Goal: Task Accomplishment & Management: Use online tool/utility

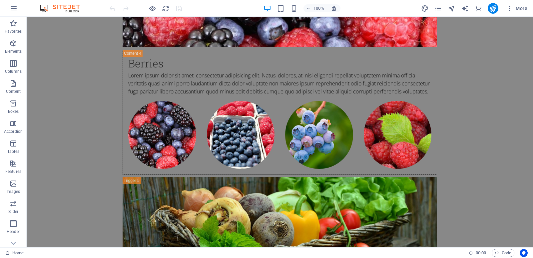
scroll to position [3662, 0]
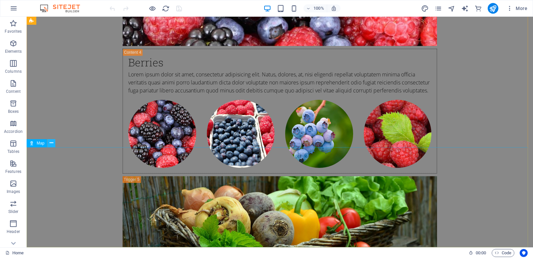
click at [53, 141] on icon at bounding box center [52, 142] width 4 height 7
click at [50, 143] on icon at bounding box center [52, 142] width 4 height 7
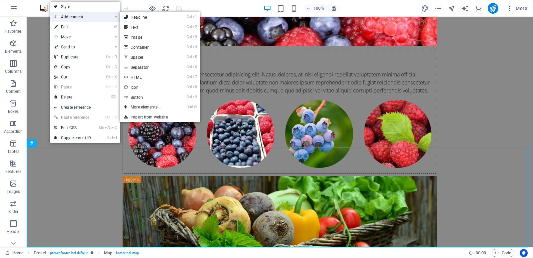
click at [64, 19] on span "Add content" at bounding box center [80, 17] width 60 height 10
click at [139, 37] on link "Ctrl 3 Image" at bounding box center [147, 37] width 55 height 10
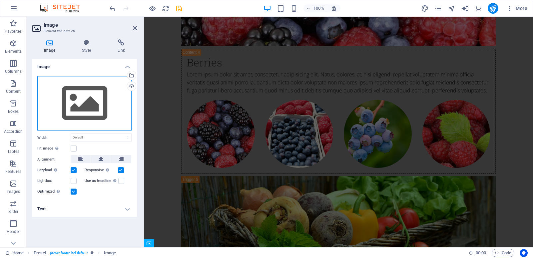
click at [105, 98] on div "Drag files here, click to choose files or select files from Files or our free s…" at bounding box center [84, 103] width 94 height 55
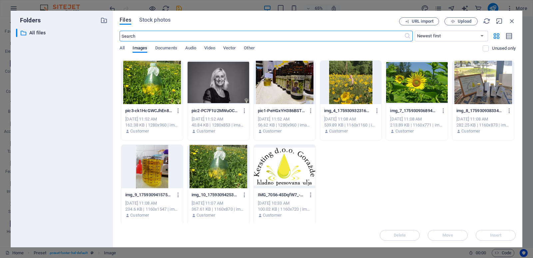
scroll to position [167, 0]
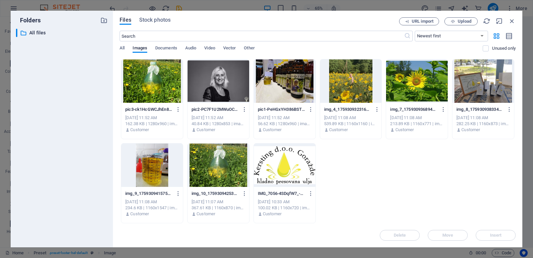
click at [275, 178] on div at bounding box center [285, 164] width 62 height 43
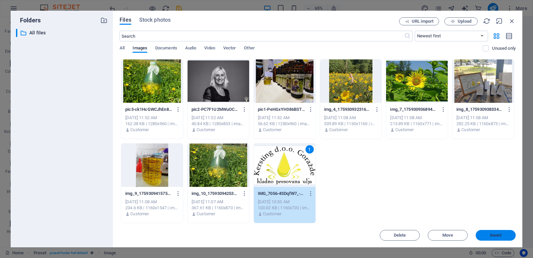
click at [496, 234] on span "Insert" at bounding box center [496, 235] width 12 height 4
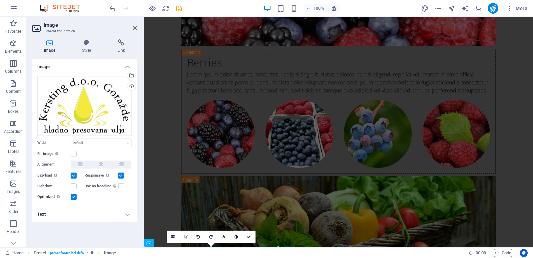
click at [125, 215] on h4 "Text" at bounding box center [84, 214] width 105 height 16
click at [128, 215] on h4 "Text" at bounding box center [84, 212] width 105 height 12
click at [128, 215] on h4 "Text" at bounding box center [84, 214] width 105 height 16
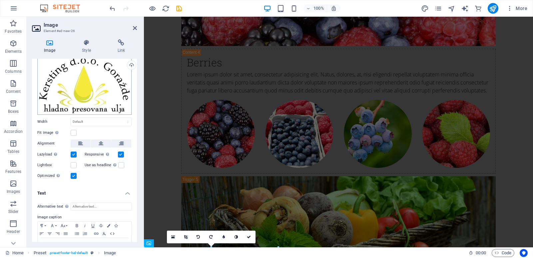
scroll to position [0, 0]
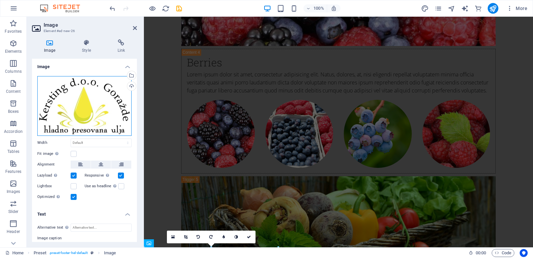
click at [105, 83] on div "Drag files here, click to choose files or select files from Files or our free s…" at bounding box center [84, 106] width 94 height 60
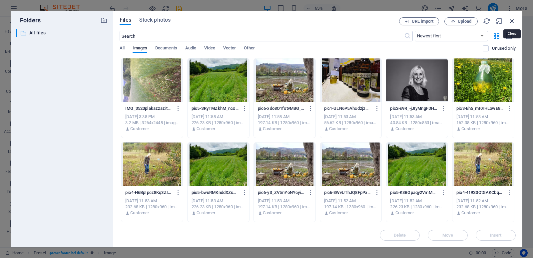
click at [511, 21] on icon "button" at bounding box center [511, 20] width 7 height 7
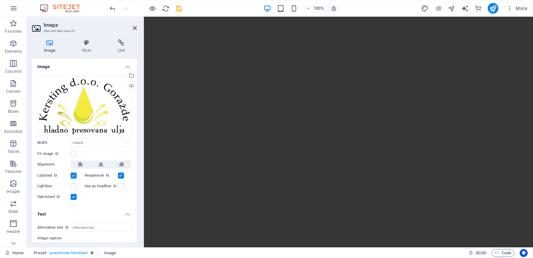
scroll to position [42, 0]
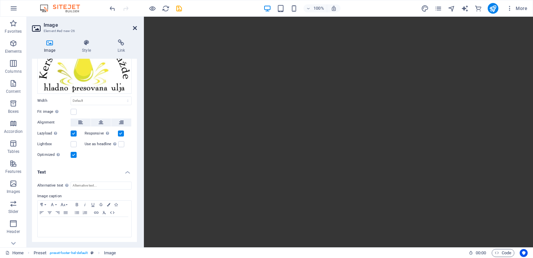
drag, startPoint x: 133, startPoint y: 27, endPoint x: 106, endPoint y: 11, distance: 31.3
click at [133, 28] on icon at bounding box center [135, 27] width 4 height 5
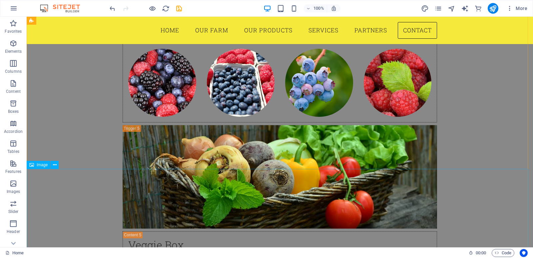
scroll to position [3679, 0]
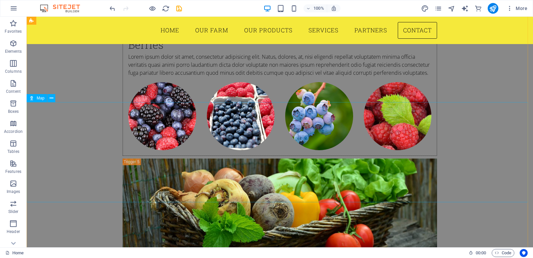
drag, startPoint x: 516, startPoint y: 187, endPoint x: 398, endPoint y: 185, distance: 118.6
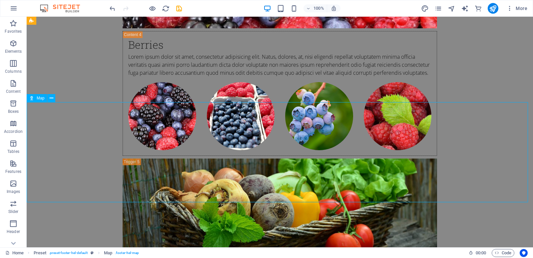
select select "1"
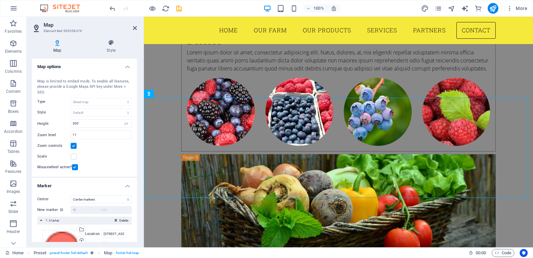
scroll to position [3674, 0]
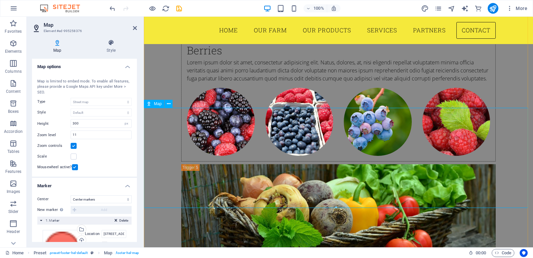
click at [148, 103] on icon at bounding box center [149, 104] width 5 height 8
drag, startPoint x: 290, startPoint y: 133, endPoint x: 382, endPoint y: 170, distance: 99.1
click at [157, 104] on span "Map" at bounding box center [158, 104] width 8 height 4
drag, startPoint x: 199, startPoint y: 138, endPoint x: 331, endPoint y: 179, distance: 138.6
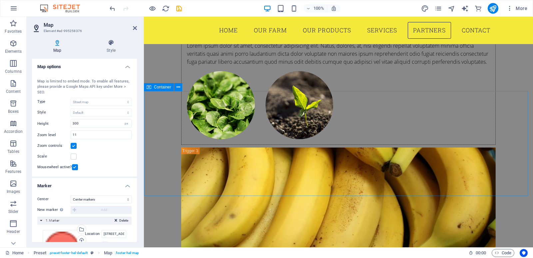
scroll to position [3174, 0]
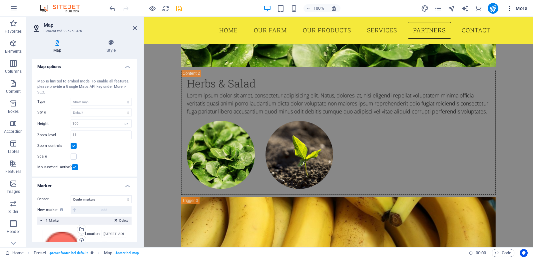
click at [507, 6] on icon "button" at bounding box center [509, 8] width 7 height 7
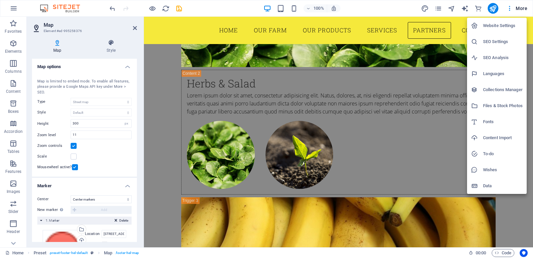
click at [500, 28] on h6 "Website Settings" at bounding box center [503, 26] width 40 height 8
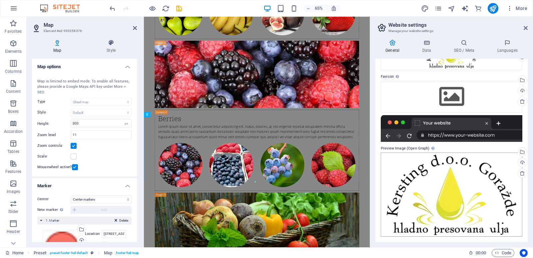
scroll to position [0, 0]
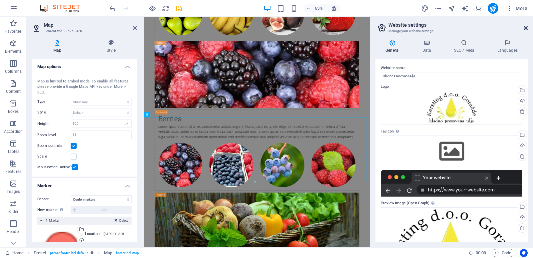
drag, startPoint x: 526, startPoint y: 31, endPoint x: 382, endPoint y: 14, distance: 145.2
click at [526, 31] on link at bounding box center [526, 28] width 4 height 6
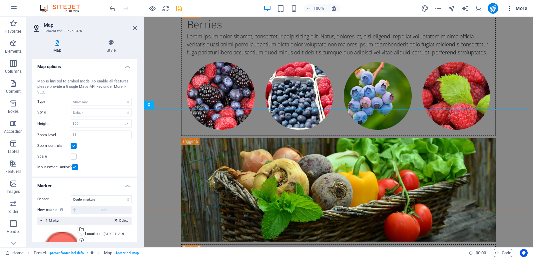
click at [524, 9] on span "More" at bounding box center [516, 8] width 21 height 7
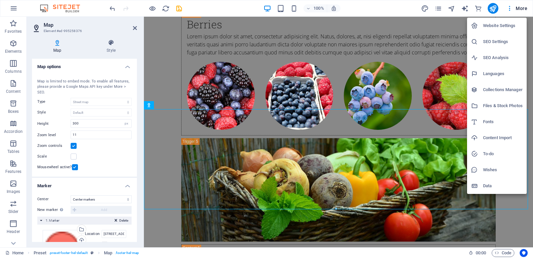
click at [495, 8] on div at bounding box center [266, 129] width 533 height 258
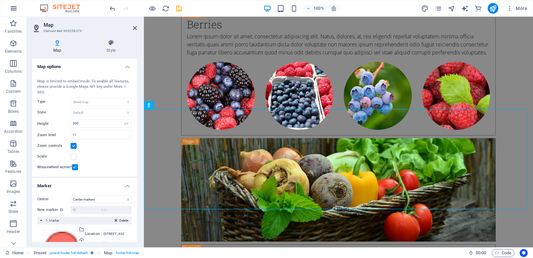
click at [19, 8] on button "button" at bounding box center [14, 8] width 16 height 16
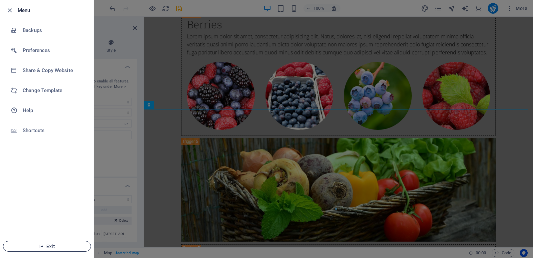
click at [49, 249] on button "Exit" at bounding box center [47, 246] width 88 height 11
